Goal: Task Accomplishment & Management: Manage account settings

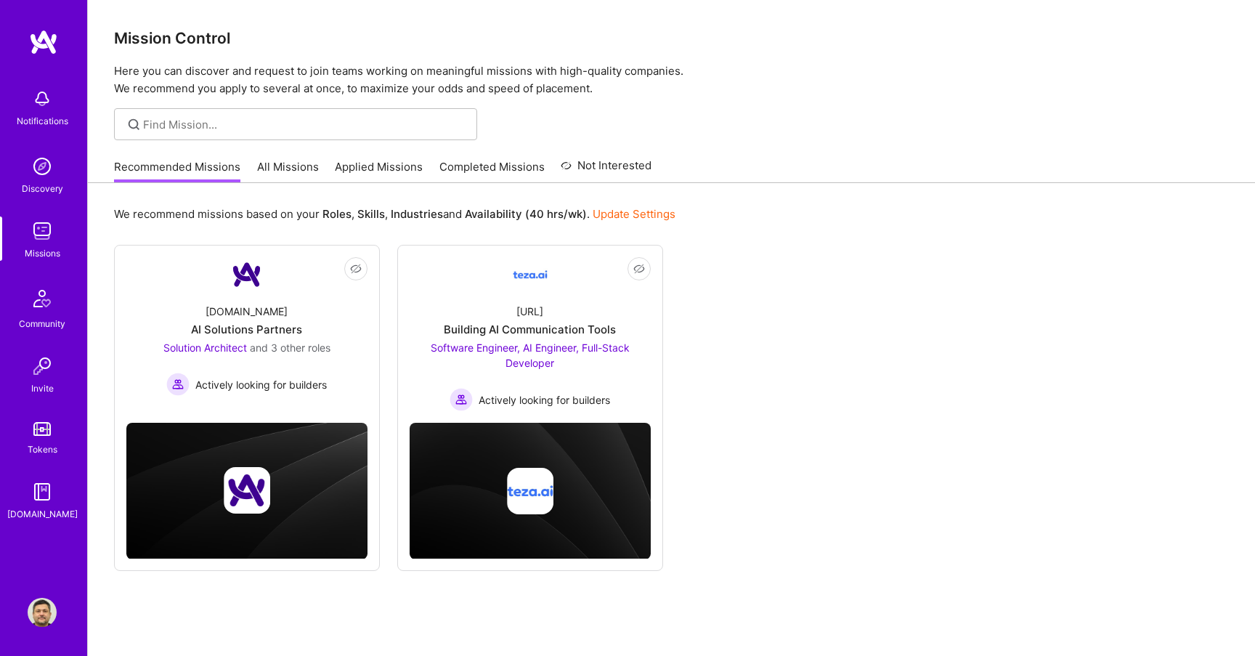
click at [277, 169] on link "All Missions" at bounding box center [288, 171] width 62 height 24
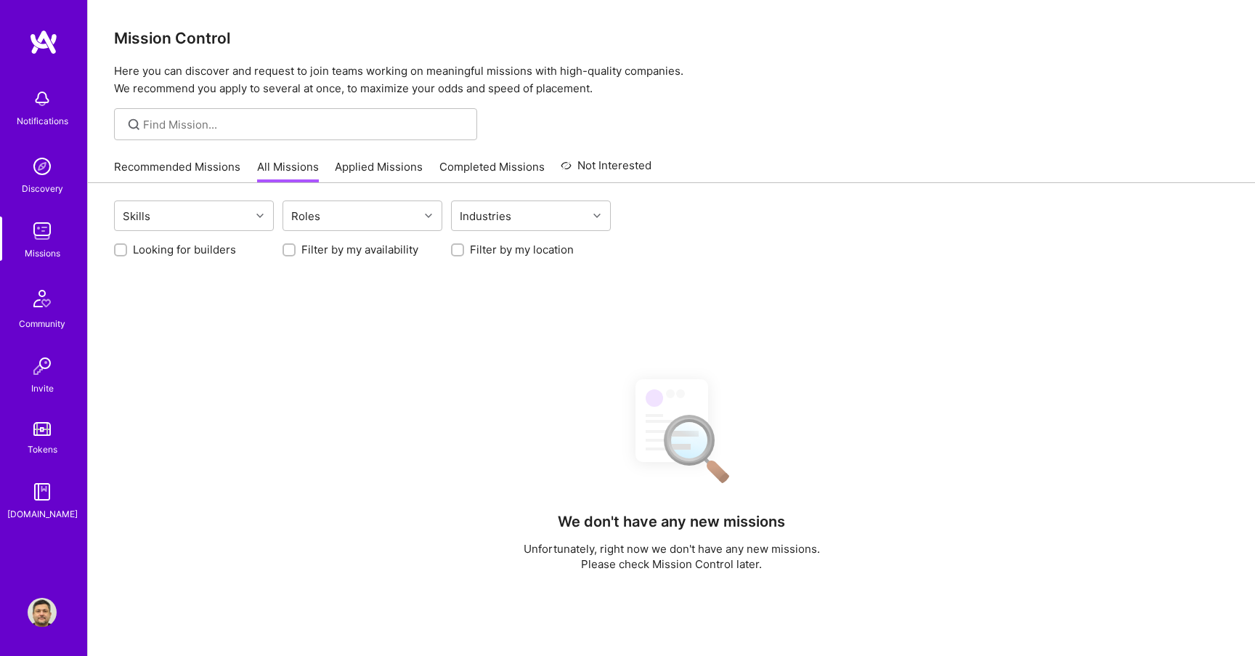
click at [366, 167] on link "Applied Missions" at bounding box center [379, 171] width 88 height 24
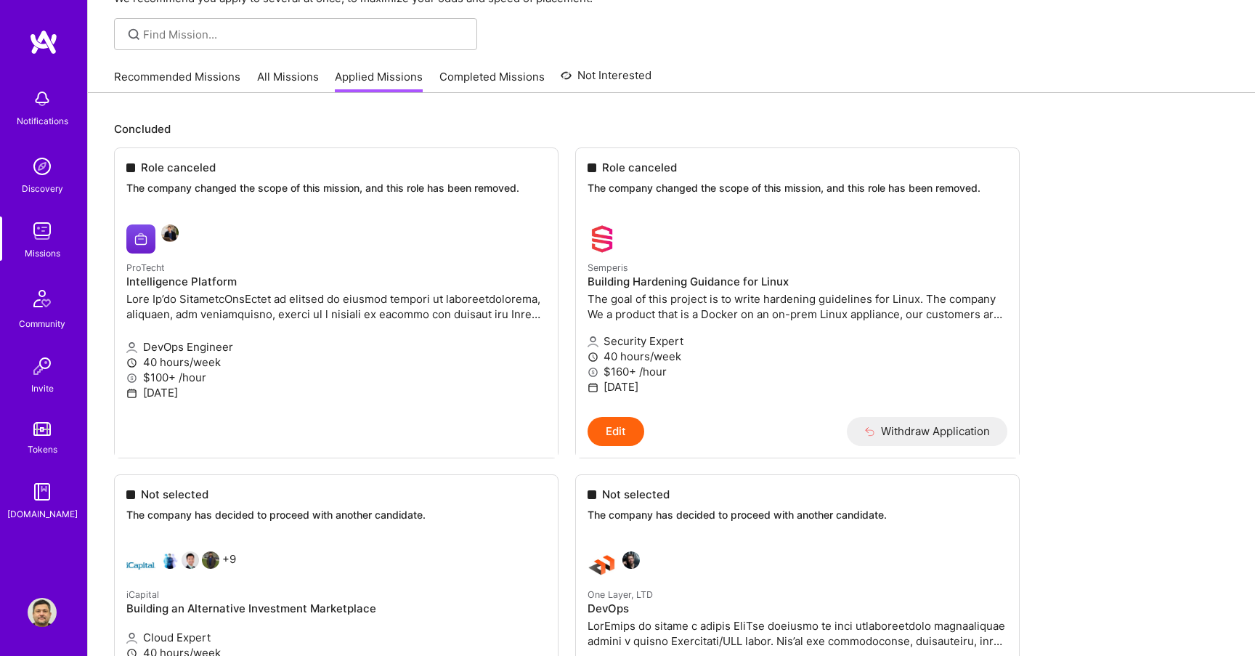
scroll to position [156, 0]
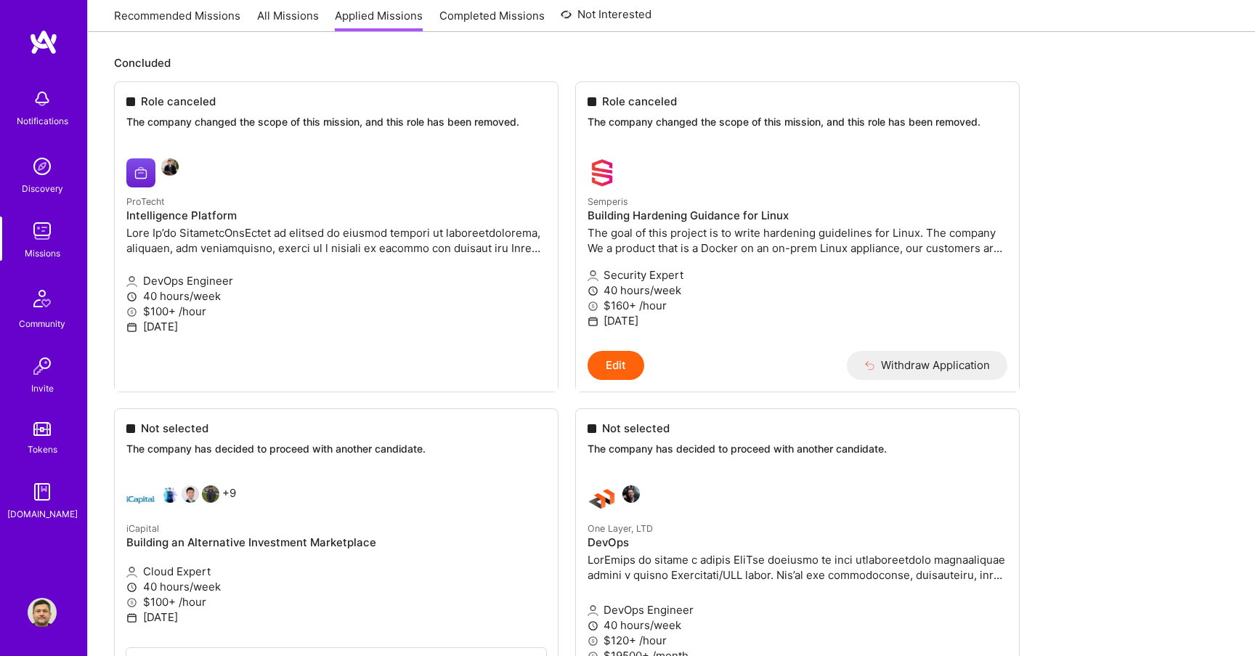
click at [264, 22] on link "All Missions" at bounding box center [288, 20] width 62 height 24
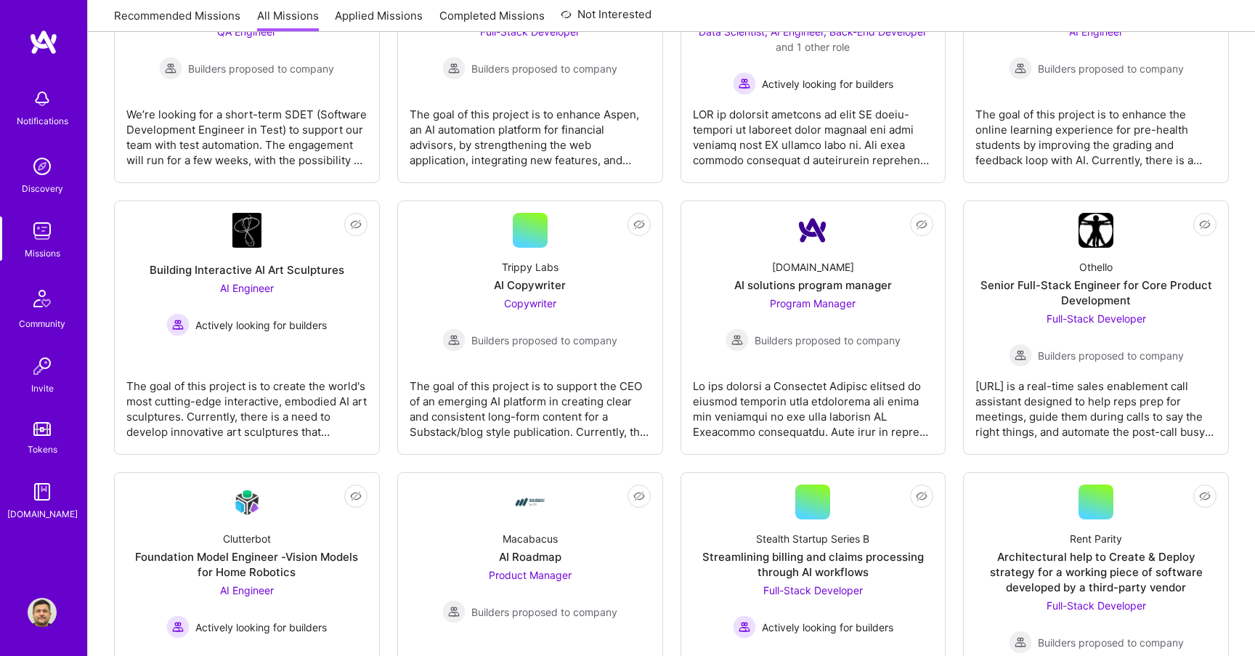
scroll to position [3137, 0]
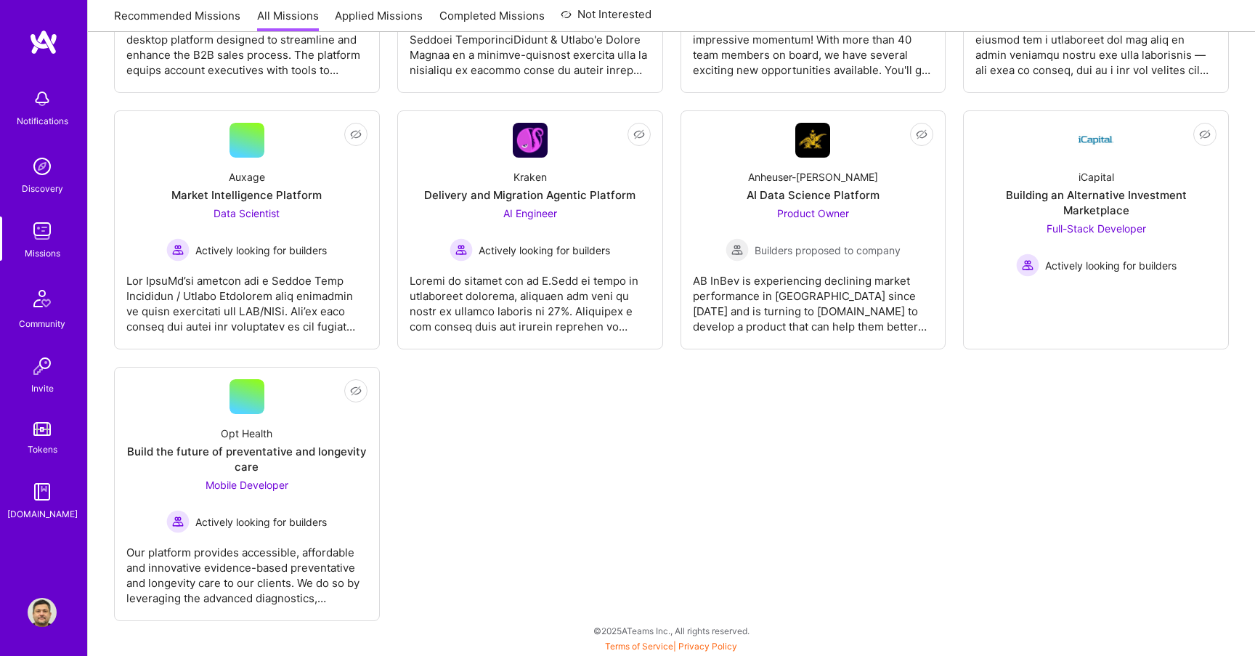
click at [52, 41] on img at bounding box center [43, 42] width 29 height 26
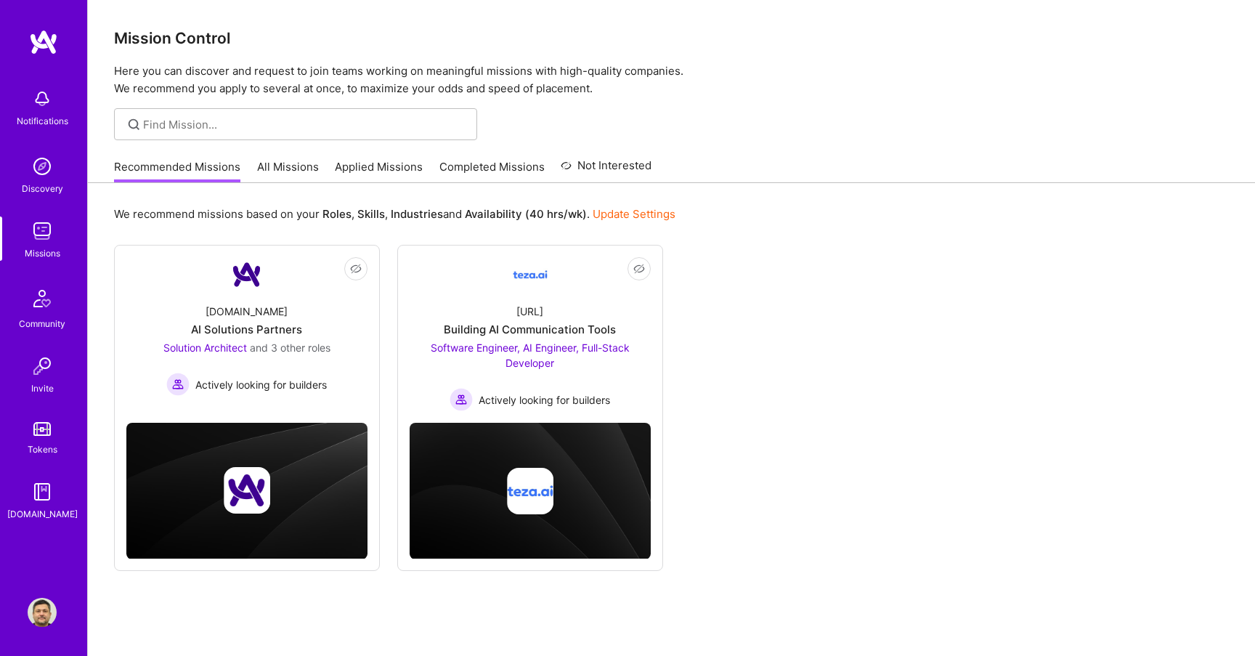
click at [395, 172] on link "Applied Missions" at bounding box center [379, 171] width 88 height 24
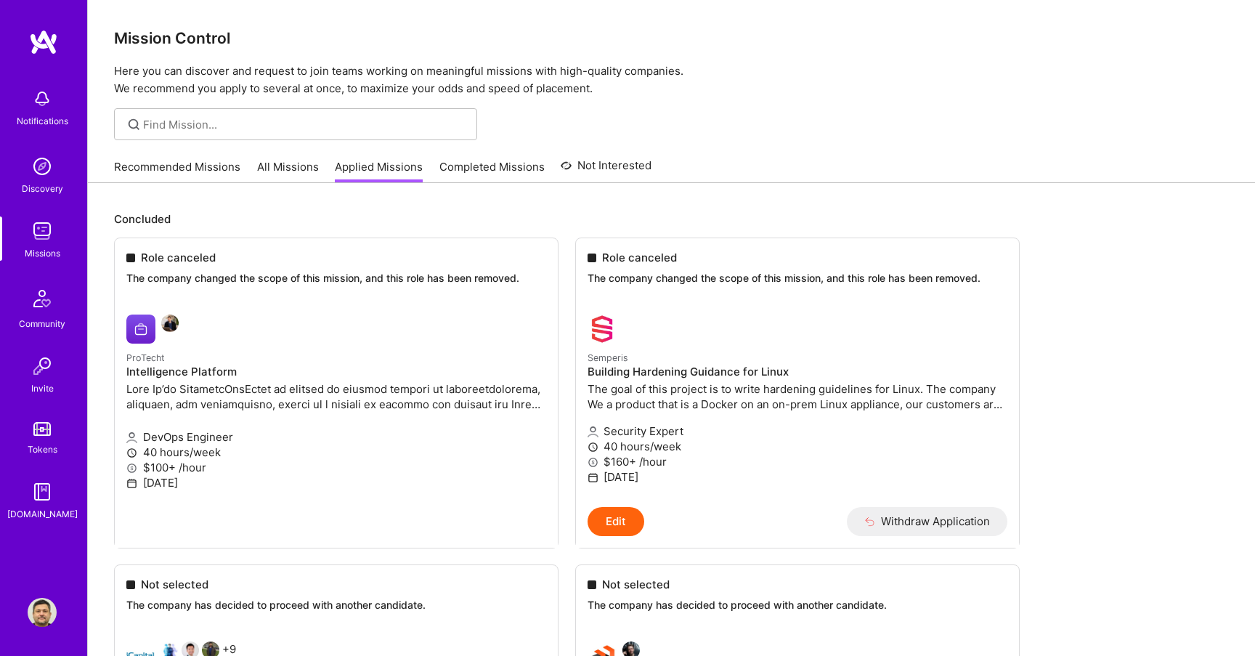
drag, startPoint x: 169, startPoint y: 328, endPoint x: 167, endPoint y: 320, distance: 9.0
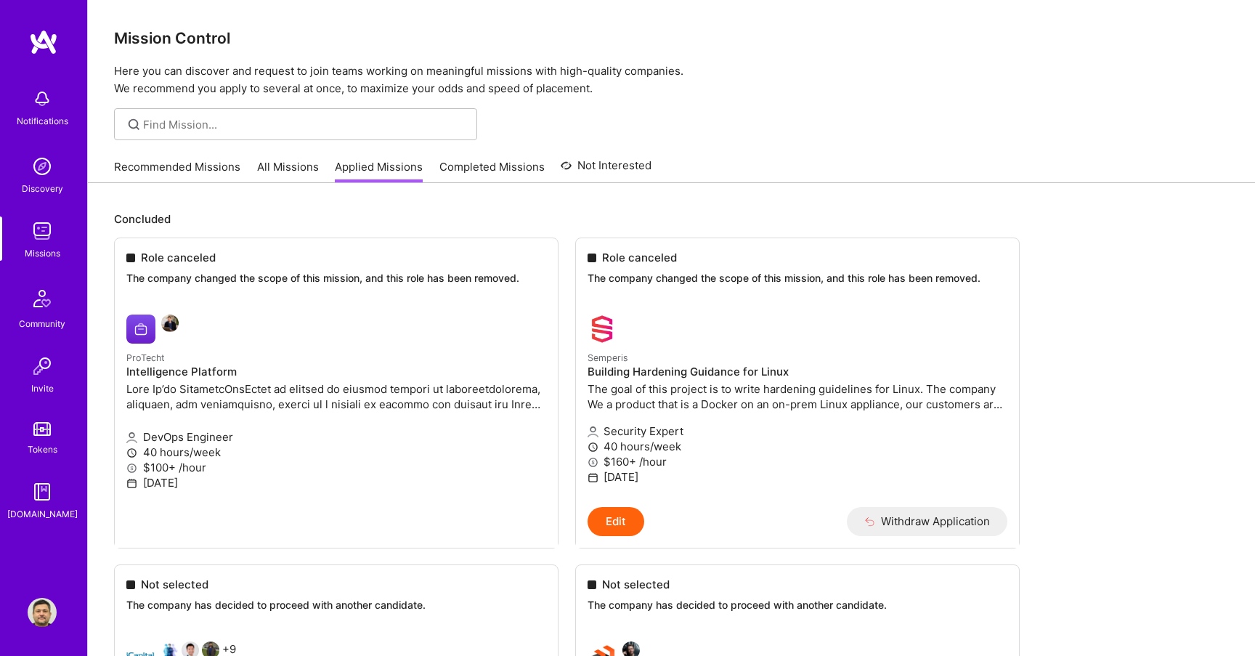
click at [259, 167] on link "All Missions" at bounding box center [288, 171] width 62 height 24
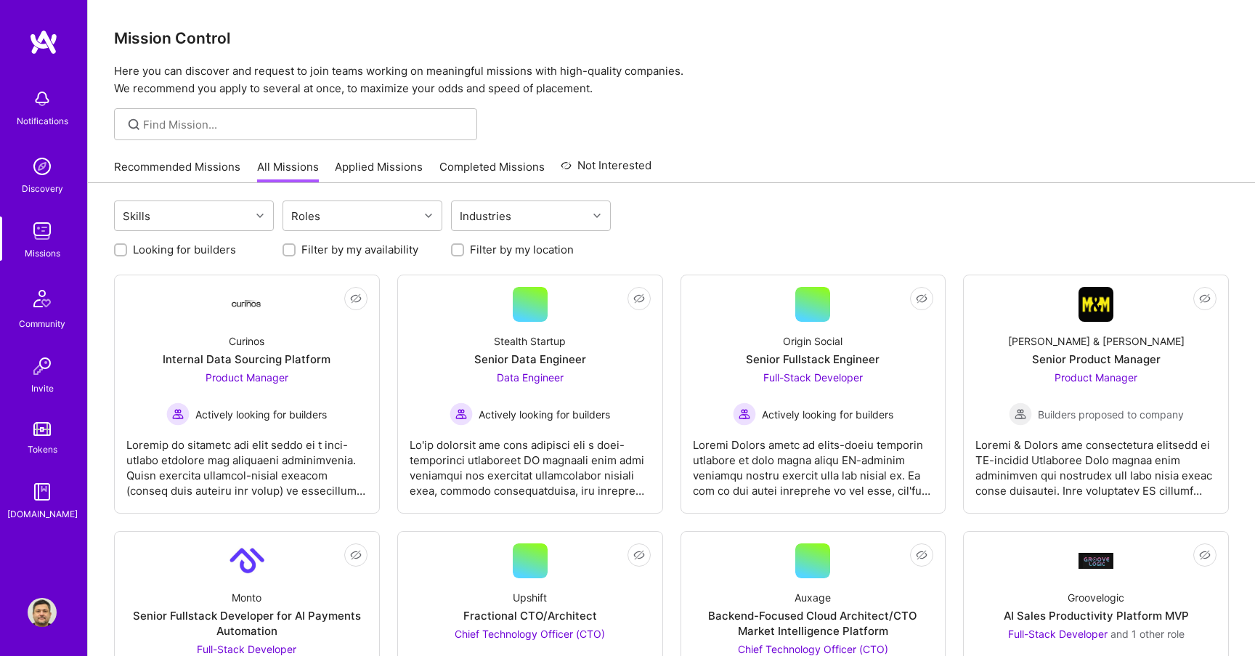
click at [186, 169] on link "Recommended Missions" at bounding box center [177, 171] width 126 height 24
